Goal: Task Accomplishment & Management: Manage account settings

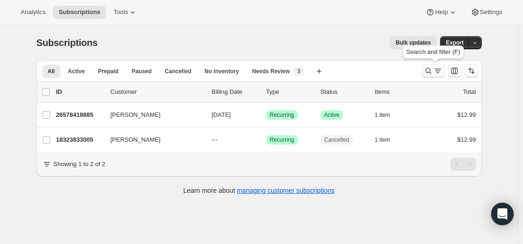
click at [425, 73] on button "Search and filter results" at bounding box center [433, 70] width 23 height 13
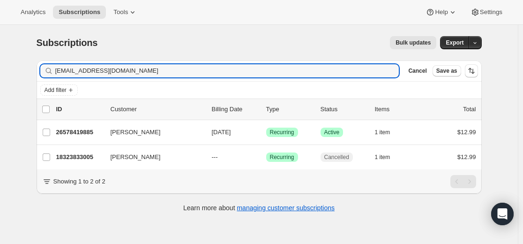
click at [334, 78] on div "Filter subscribers [EMAIL_ADDRESS][DOMAIN_NAME] Clear Cancel Save as" at bounding box center [260, 70] width 446 height 21
click at [341, 73] on input "[EMAIL_ADDRESS][DOMAIN_NAME]" at bounding box center [218, 70] width 327 height 13
paste input "[EMAIL_ADDRESS]"
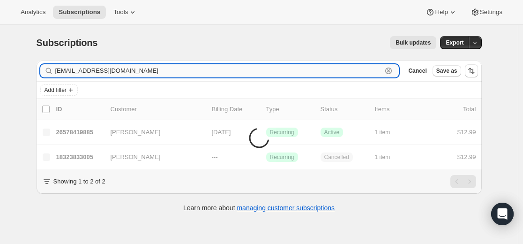
click at [114, 74] on input "[EMAIL_ADDRESS][DOMAIN_NAME]" at bounding box center [218, 70] width 327 height 13
click at [112, 71] on input "[EMAIL_ADDRESS][DOMAIN_NAME]" at bounding box center [218, 70] width 327 height 13
click at [112, 70] on input "[EMAIL_ADDRESS][DOMAIN_NAME]" at bounding box center [218, 70] width 327 height 13
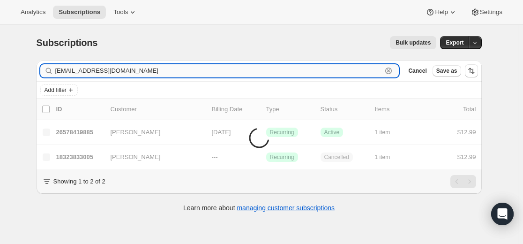
paste input "text"
type input "[EMAIL_ADDRESS][DOMAIN_NAME]"
